Goal: Find specific page/section: Find specific page/section

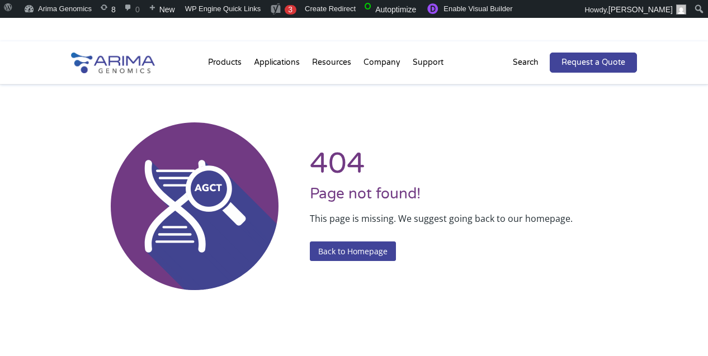
click at [522, 61] on p "Search" at bounding box center [526, 62] width 26 height 15
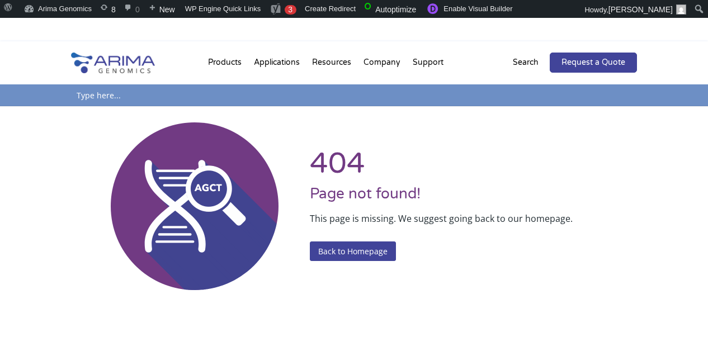
click at [486, 87] on input "text" at bounding box center [354, 95] width 566 height 22
type input "ashg 2023"
click input "Search" at bounding box center [0, 0] width 0 height 0
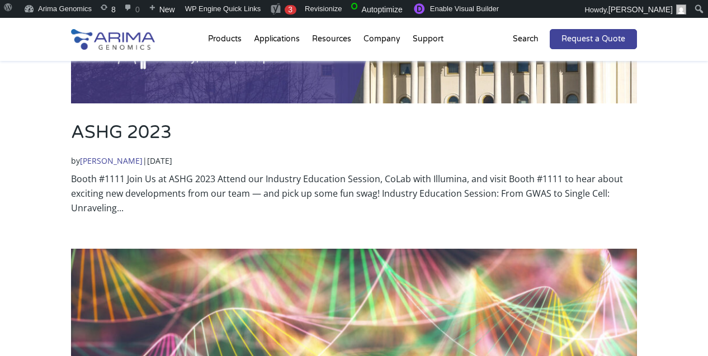
scroll to position [351, 0]
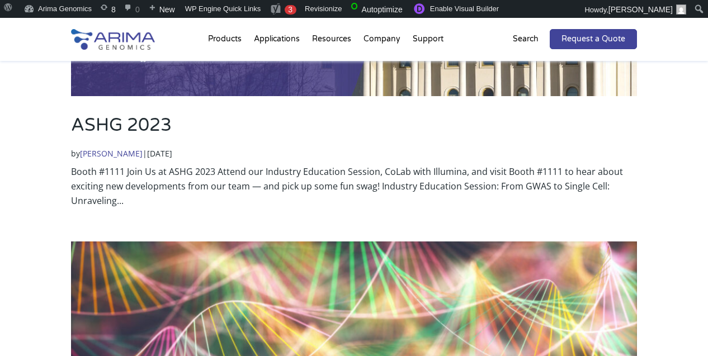
click at [318, 128] on h2 "ASHG 2023" at bounding box center [354, 130] width 566 height 34
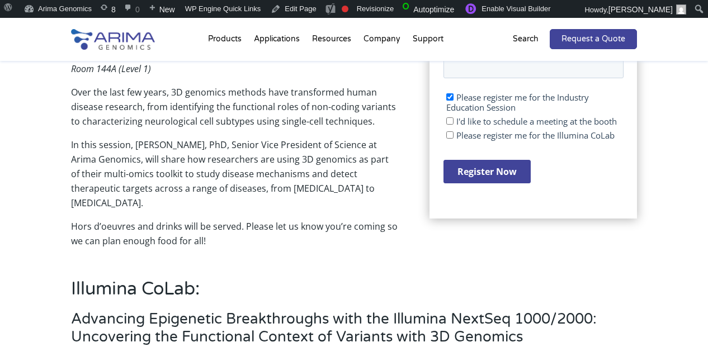
scroll to position [390, 0]
